Goal: Transaction & Acquisition: Purchase product/service

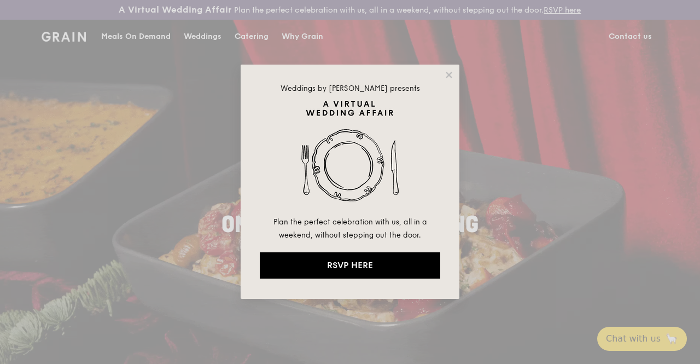
click at [448, 70] on icon at bounding box center [449, 75] width 10 height 10
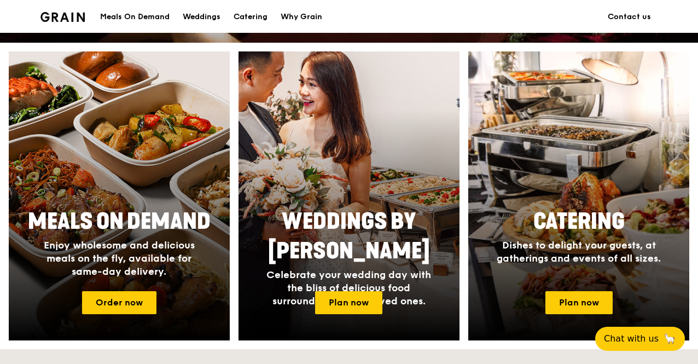
scroll to position [426, 0]
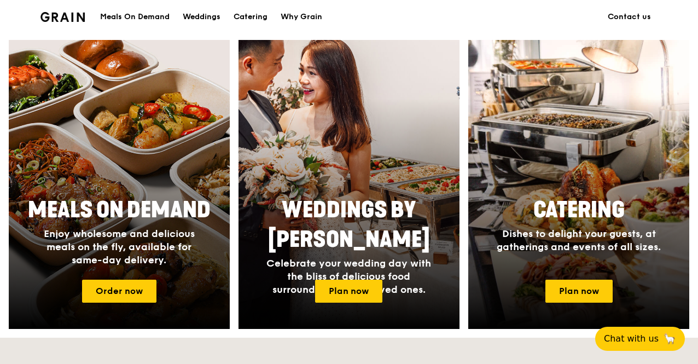
click at [104, 302] on link "Order now" at bounding box center [119, 290] width 74 height 23
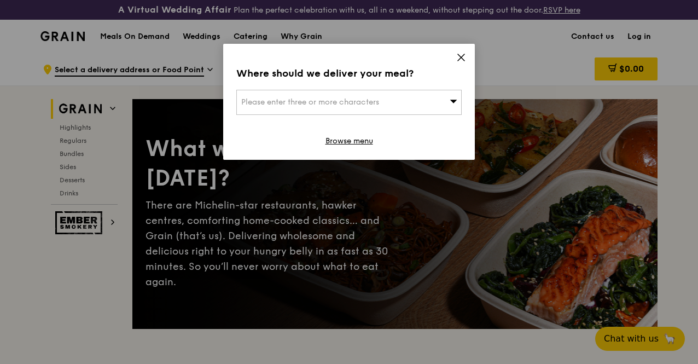
click at [255, 103] on span "Please enter three or more characters" at bounding box center [310, 101] width 138 height 9
type input "528593"
click at [265, 125] on div "[STREET_ADDRESS]" at bounding box center [322, 124] width 162 height 11
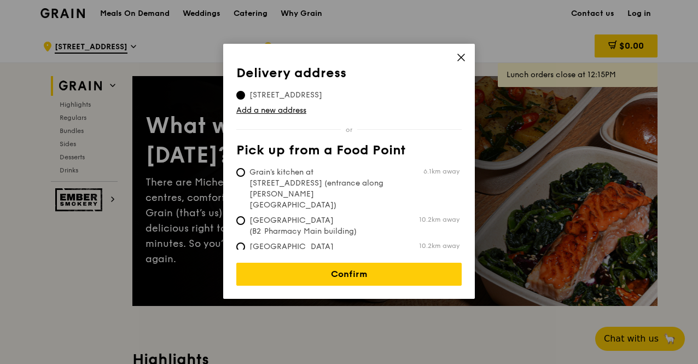
scroll to position [22, 0]
click at [457, 57] on icon at bounding box center [461, 57] width 10 height 10
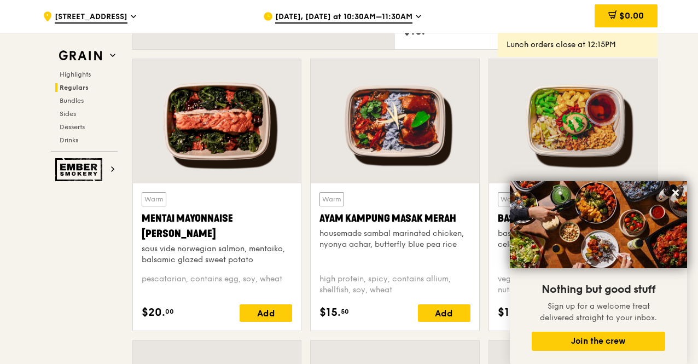
scroll to position [957, 0]
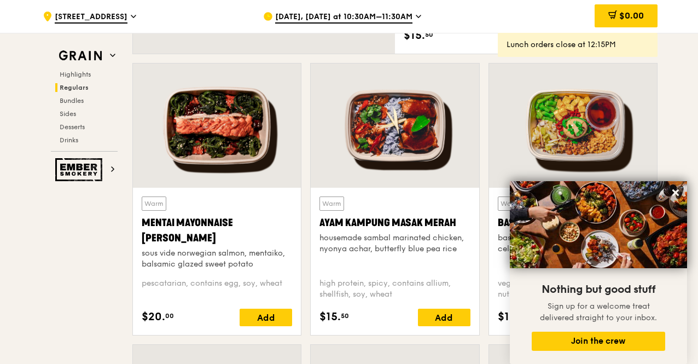
click at [91, 16] on span "[STREET_ADDRESS]" at bounding box center [91, 17] width 73 height 12
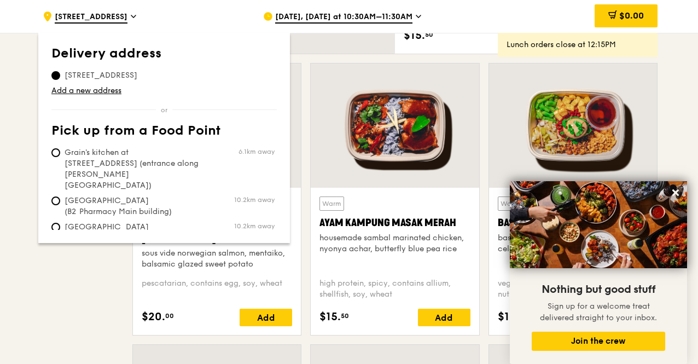
click at [90, 92] on link "Add a new address" at bounding box center [163, 90] width 225 height 11
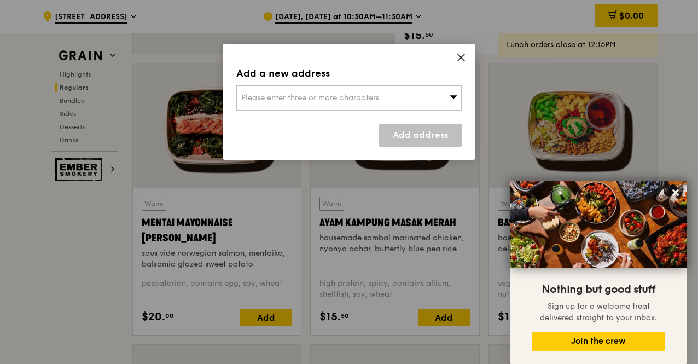
click at [403, 111] on div "Add a new address Please enter three or more characters Add address" at bounding box center [348, 102] width 251 height 116
click at [397, 103] on div "Please enter three or more characters" at bounding box center [348, 97] width 225 height 25
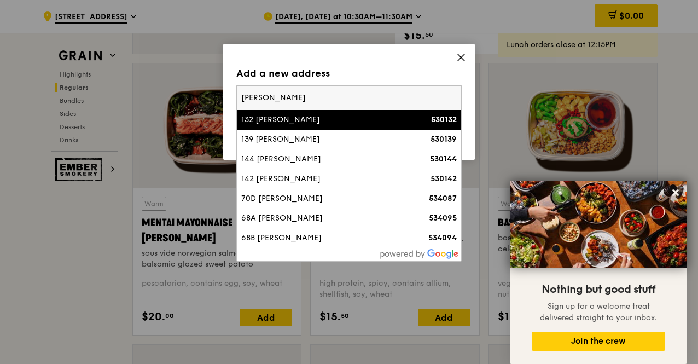
type input "[PERSON_NAME]"
click at [371, 115] on div "132 [PERSON_NAME]" at bounding box center [322, 119] width 162 height 11
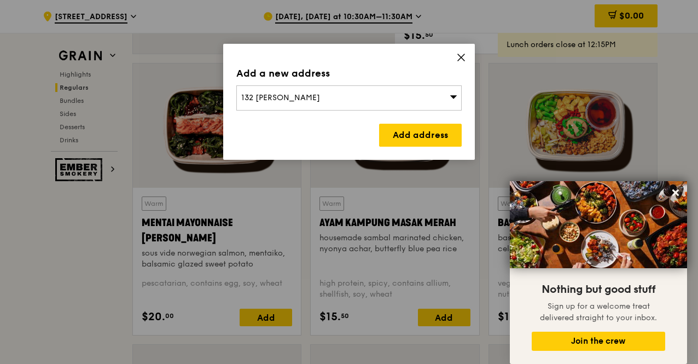
click at [416, 127] on link "Add address" at bounding box center [420, 135] width 83 height 23
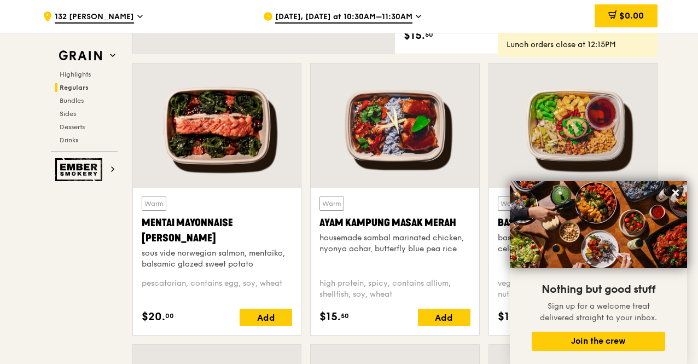
click at [118, 15] on span "132 [PERSON_NAME]" at bounding box center [94, 17] width 79 height 12
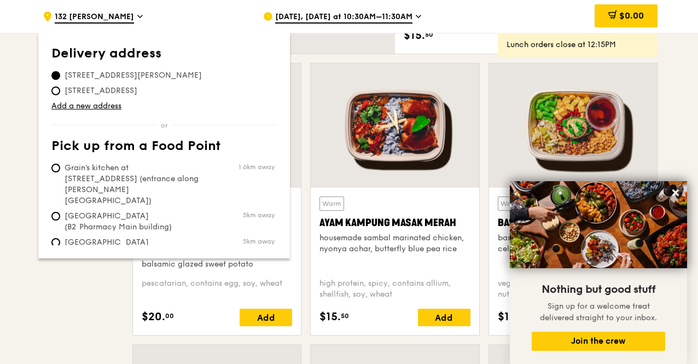
click at [126, 165] on span "Grain's kitchen at [STREET_ADDRESS] (entrance along [PERSON_NAME][GEOGRAPHIC_DA…" at bounding box center [132, 184] width 163 height 44
click at [60, 165] on input "Grain's kitchen at [STREET_ADDRESS] (entrance along [PERSON_NAME][GEOGRAPHIC_DA…" at bounding box center [55, 167] width 9 height 9
radio input "true"
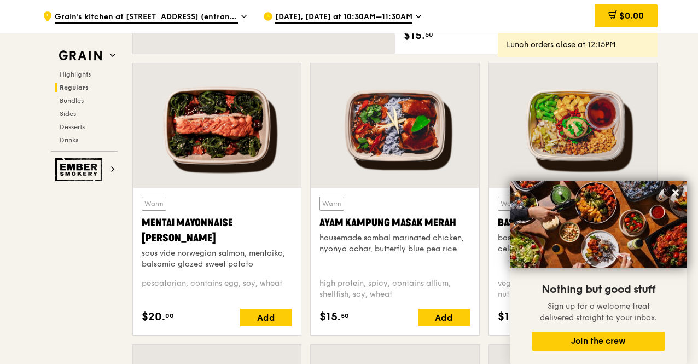
click at [678, 195] on icon at bounding box center [675, 192] width 7 height 7
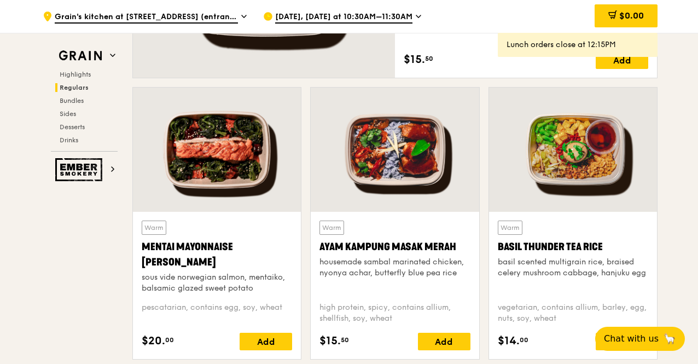
scroll to position [935, 0]
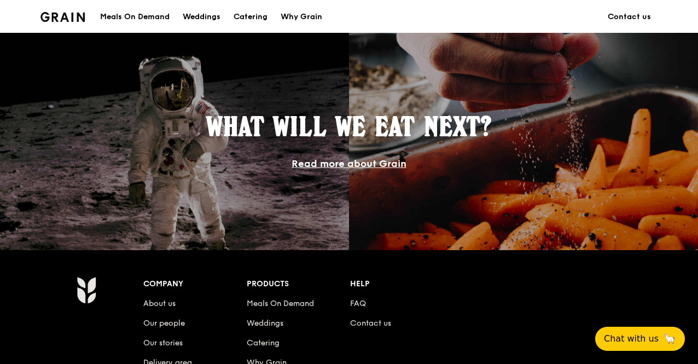
scroll to position [426, 0]
